Goal: Register for event/course

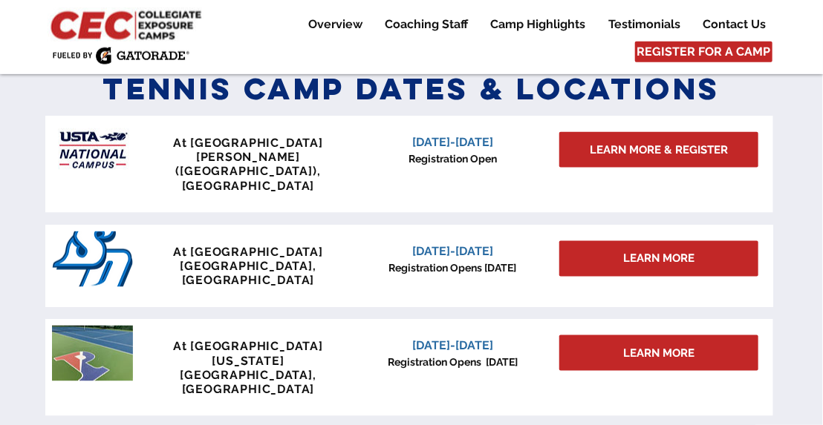
scroll to position [621, 0]
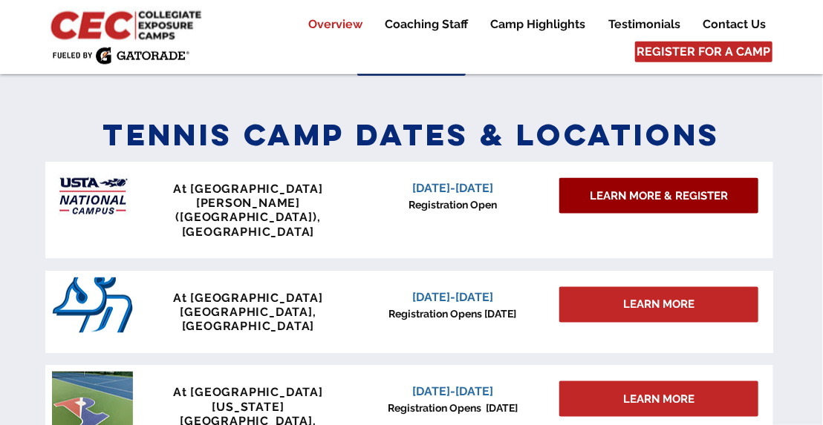
click at [627, 202] on span "LEARN MORE & REGISTER" at bounding box center [658, 197] width 138 height 16
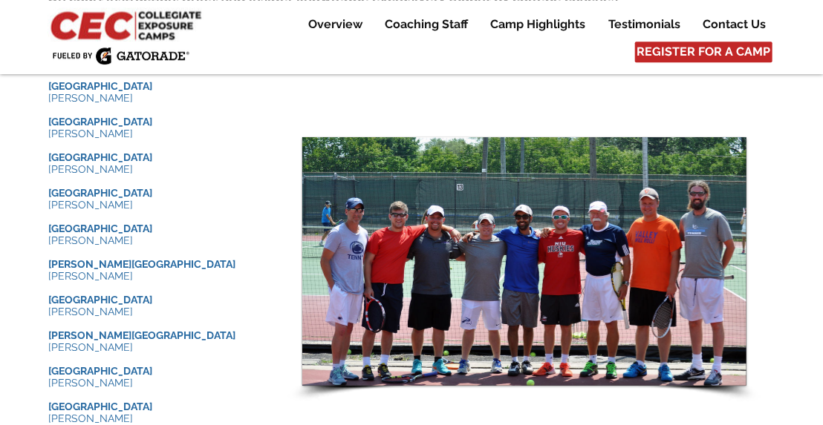
scroll to position [1471, 0]
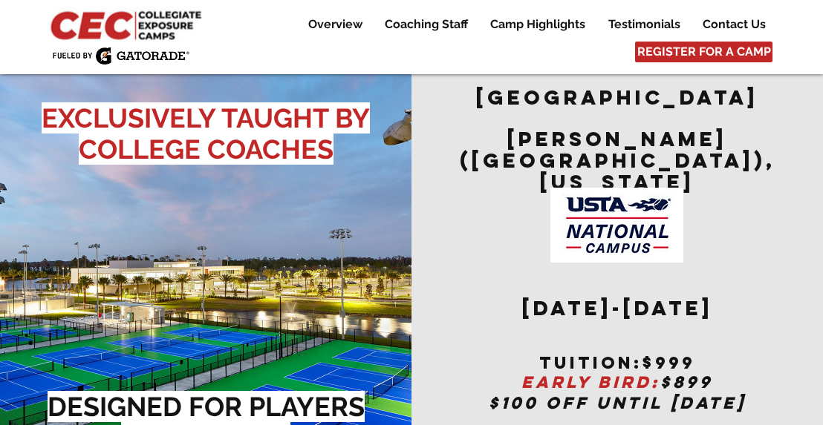
scroll to position [297, 0]
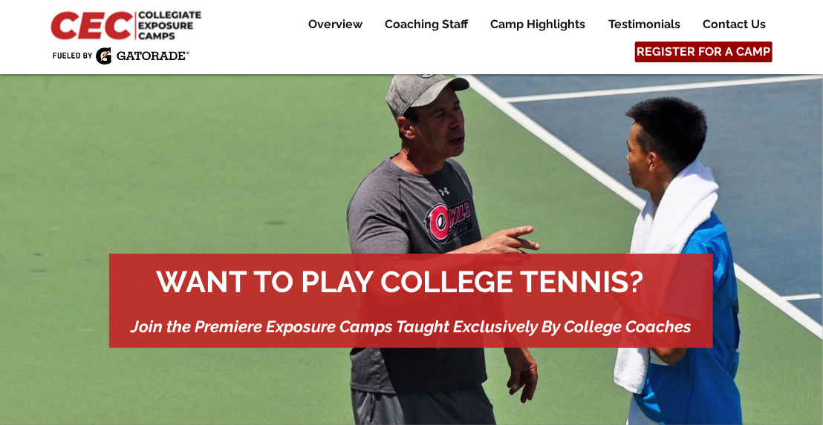
click at [716, 55] on span "REGISTER FOR A CAMP" at bounding box center [704, 52] width 134 height 16
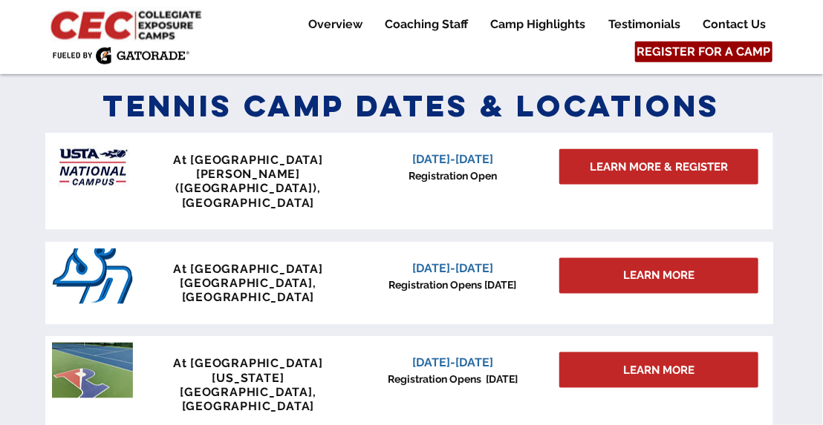
scroll to position [650, 0]
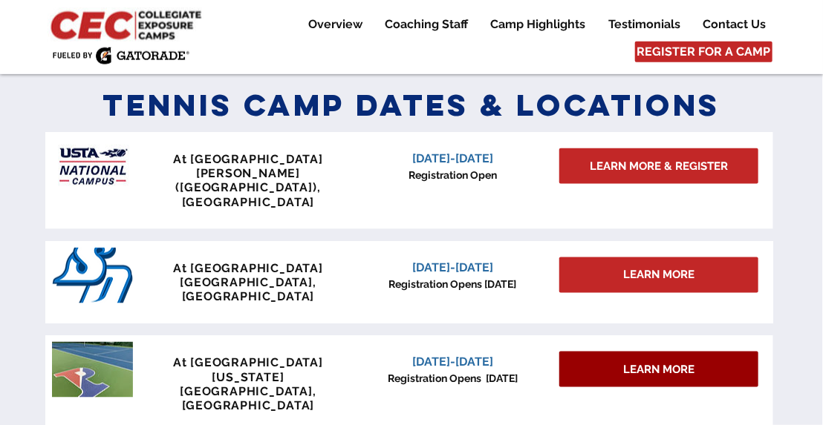
click at [670, 362] on span "LEARN MORE" at bounding box center [658, 370] width 71 height 16
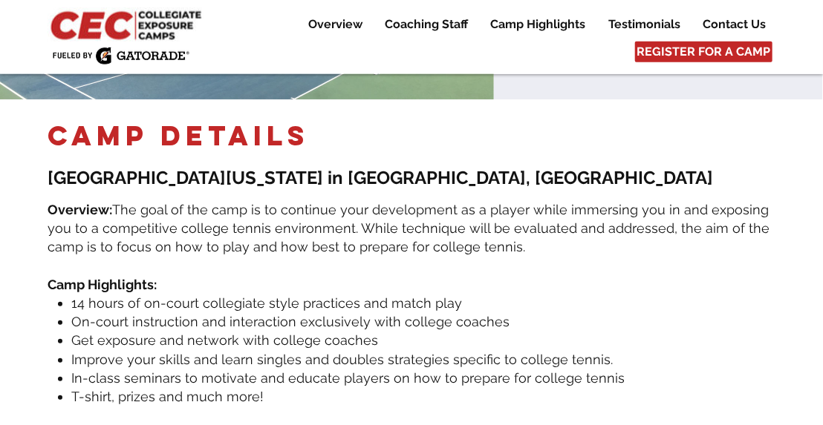
scroll to position [226, 0]
